Goal: Obtain resource: Obtain resource

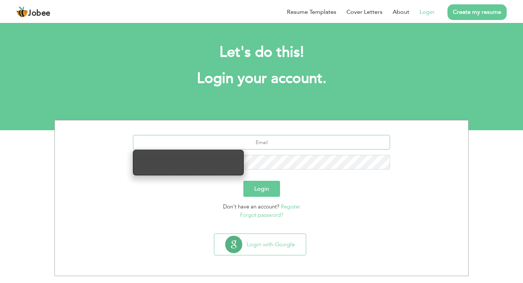
click at [276, 143] on input "text" at bounding box center [262, 142] width 258 height 15
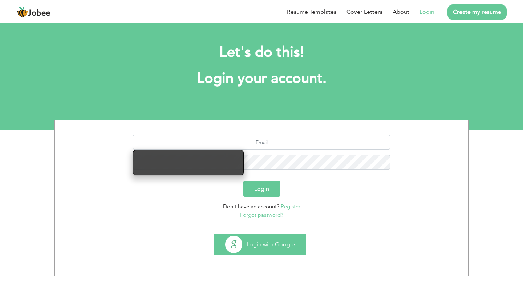
click at [273, 248] on button "Login with Google" at bounding box center [260, 244] width 92 height 21
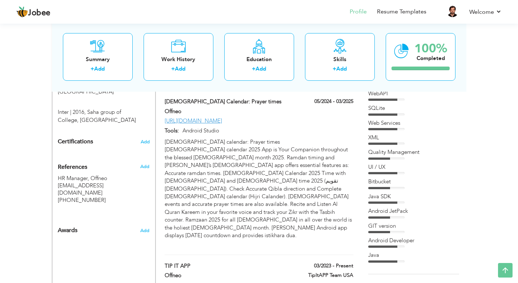
scroll to position [352, 0]
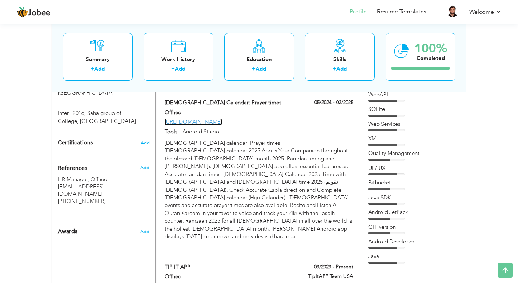
click at [222, 118] on link "[URL][DOMAIN_NAME]" at bounding box center [193, 121] width 57 height 7
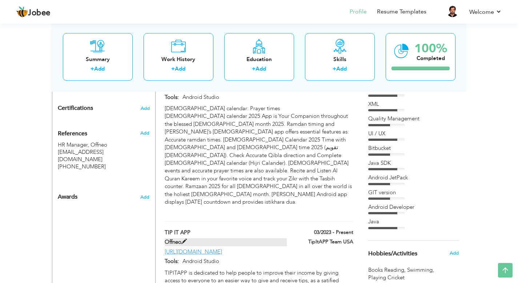
scroll to position [389, 0]
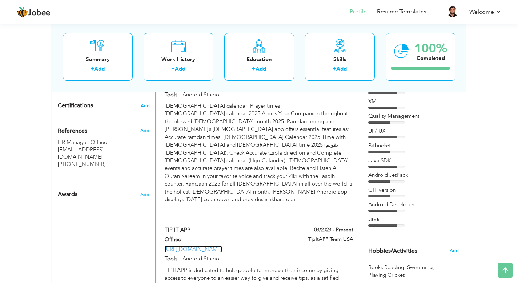
click at [222, 245] on link "[URL][DOMAIN_NAME]" at bounding box center [193, 248] width 57 height 7
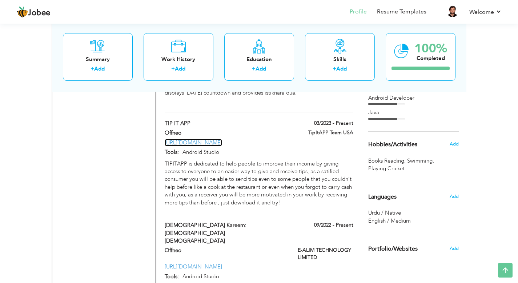
scroll to position [508, 0]
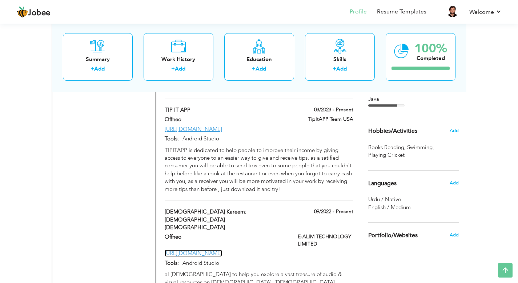
click at [222, 249] on link "[URL][DOMAIN_NAME]" at bounding box center [193, 252] width 57 height 7
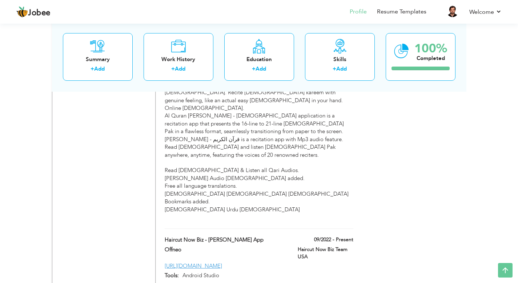
scroll to position [745, 0]
click at [222, 261] on link "[URL][DOMAIN_NAME]" at bounding box center [193, 264] width 57 height 7
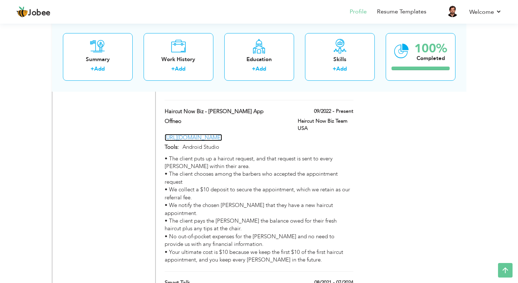
scroll to position [874, 0]
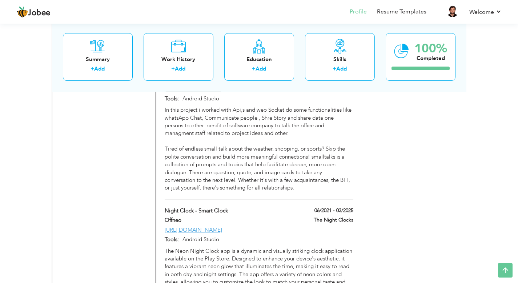
scroll to position [1086, 0]
click at [222, 225] on link "[URL][DOMAIN_NAME]" at bounding box center [193, 228] width 57 height 7
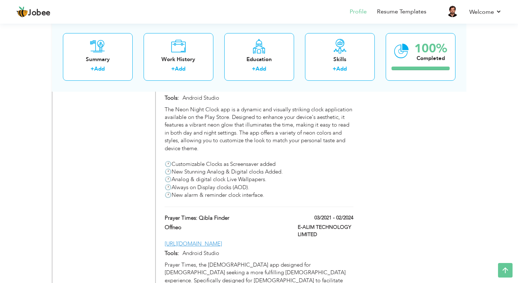
scroll to position [1229, 0]
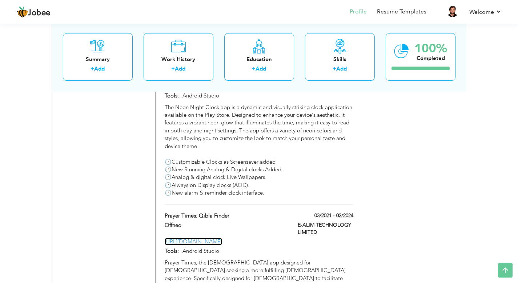
click at [222, 238] on link "[URL][DOMAIN_NAME]" at bounding box center [193, 241] width 57 height 7
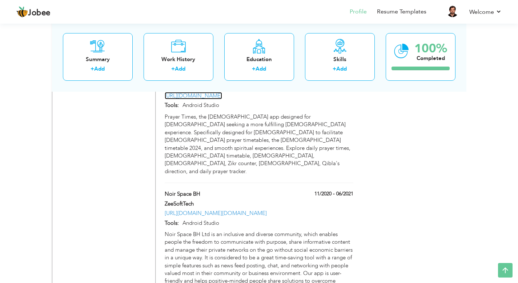
scroll to position [1375, 0]
click at [266, 209] on link "[URL][DOMAIN_NAME][DOMAIN_NAME]" at bounding box center [216, 212] width 102 height 7
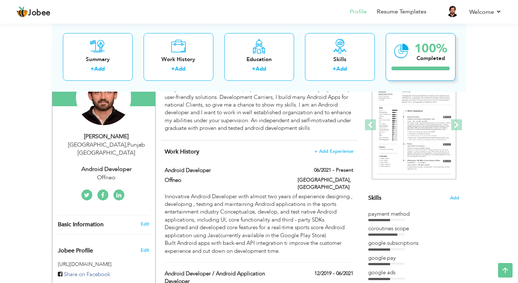
scroll to position [0, 0]
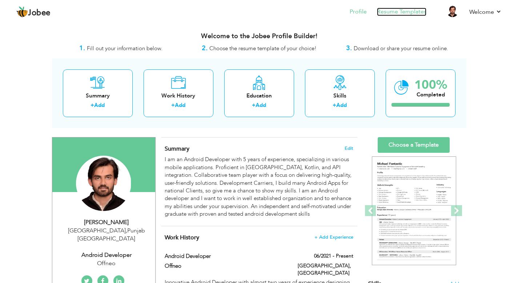
click at [400, 11] on link "Resume Templates" at bounding box center [401, 12] width 49 height 8
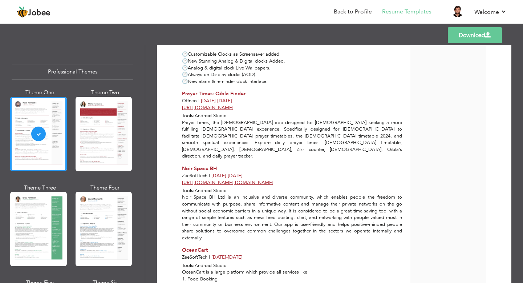
scroll to position [949, 0]
click at [271, 180] on link "[URL][DOMAIN_NAME][DOMAIN_NAME]" at bounding box center [228, 183] width 92 height 7
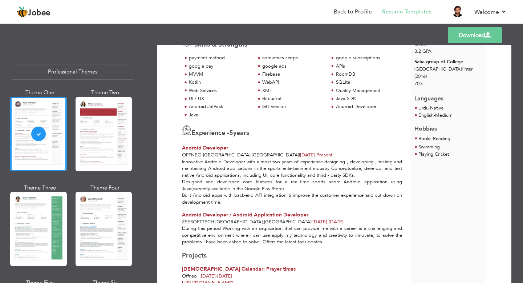
scroll to position [0, 0]
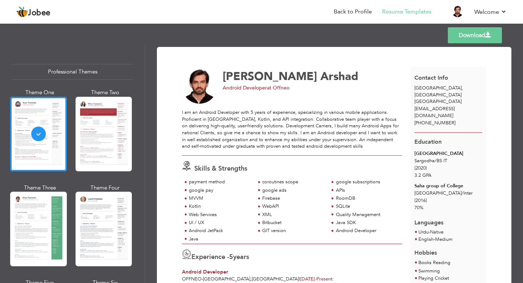
click at [465, 41] on link "Download" at bounding box center [475, 35] width 54 height 16
